Goal: Navigation & Orientation: Find specific page/section

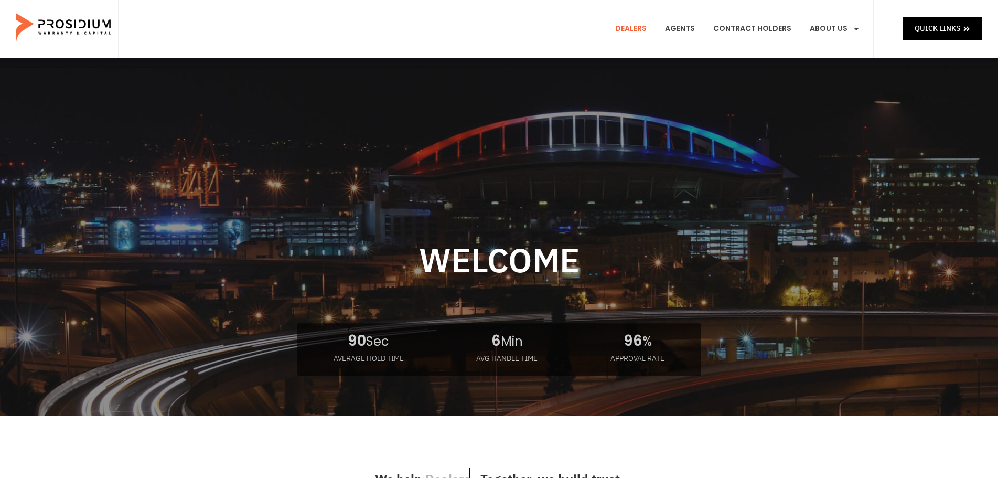
click at [633, 32] on link "Dealers" at bounding box center [631, 28] width 47 height 39
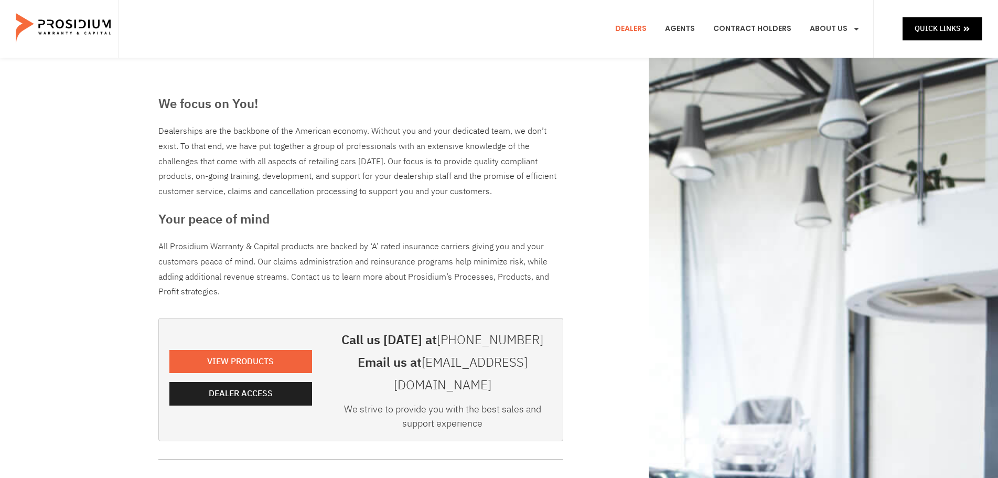
drag, startPoint x: 850, startPoint y: 1, endPoint x: 661, endPoint y: 7, distance: 189.5
click at [661, 7] on div "Dealers Agents Contract Holders About Us Products News & Updates Leadership Car…" at bounding box center [496, 29] width 756 height 58
click at [434, 40] on div "Dealers Agents Contract Holders About Us Products News & Updates Leadership Car…" at bounding box center [496, 29] width 756 height 58
drag, startPoint x: 317, startPoint y: 0, endPoint x: 514, endPoint y: 86, distance: 214.7
click at [514, 86] on div "We focus on You! Dealerships are the backbone of the American economy. Without …" at bounding box center [499, 479] width 693 height 842
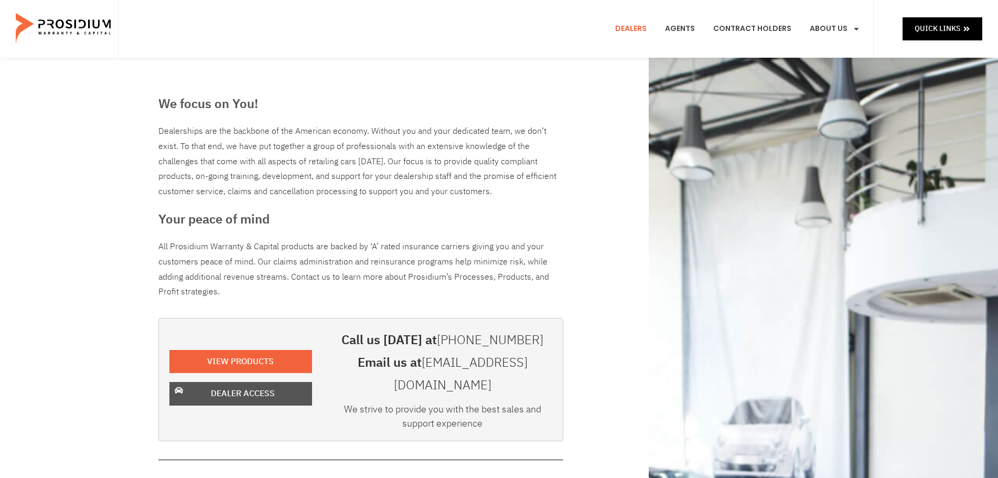
click at [262, 386] on span "Dealer Access" at bounding box center [243, 393] width 64 height 15
